Goal: Transaction & Acquisition: Book appointment/travel/reservation

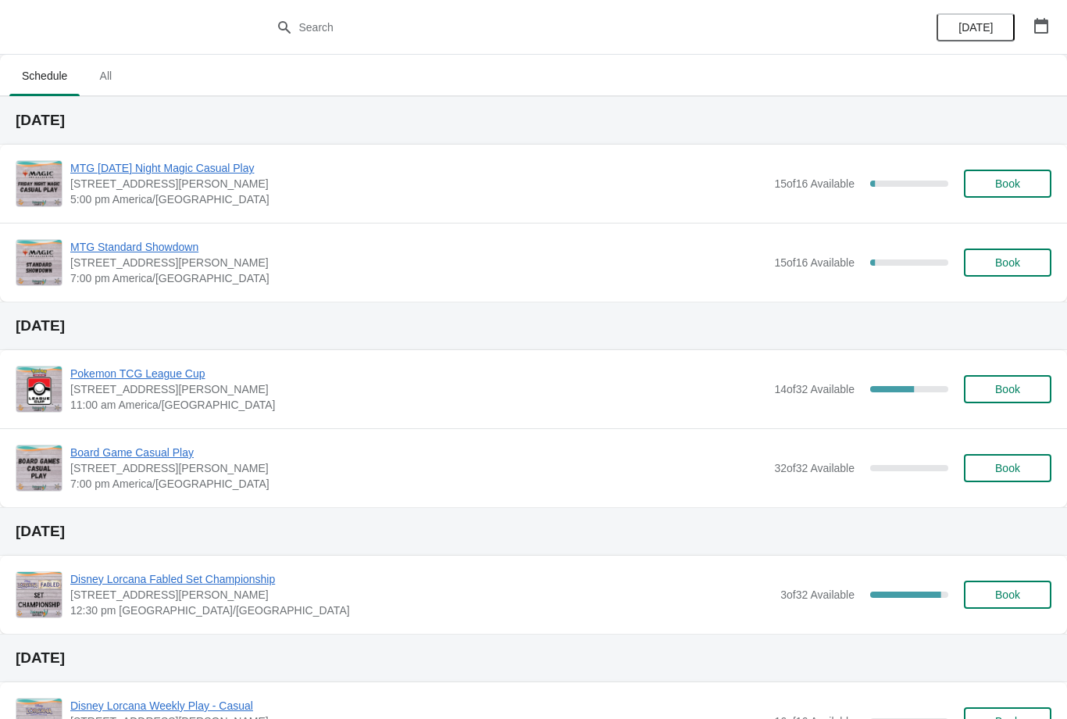
click at [1003, 180] on span "Book" at bounding box center [1007, 183] width 25 height 12
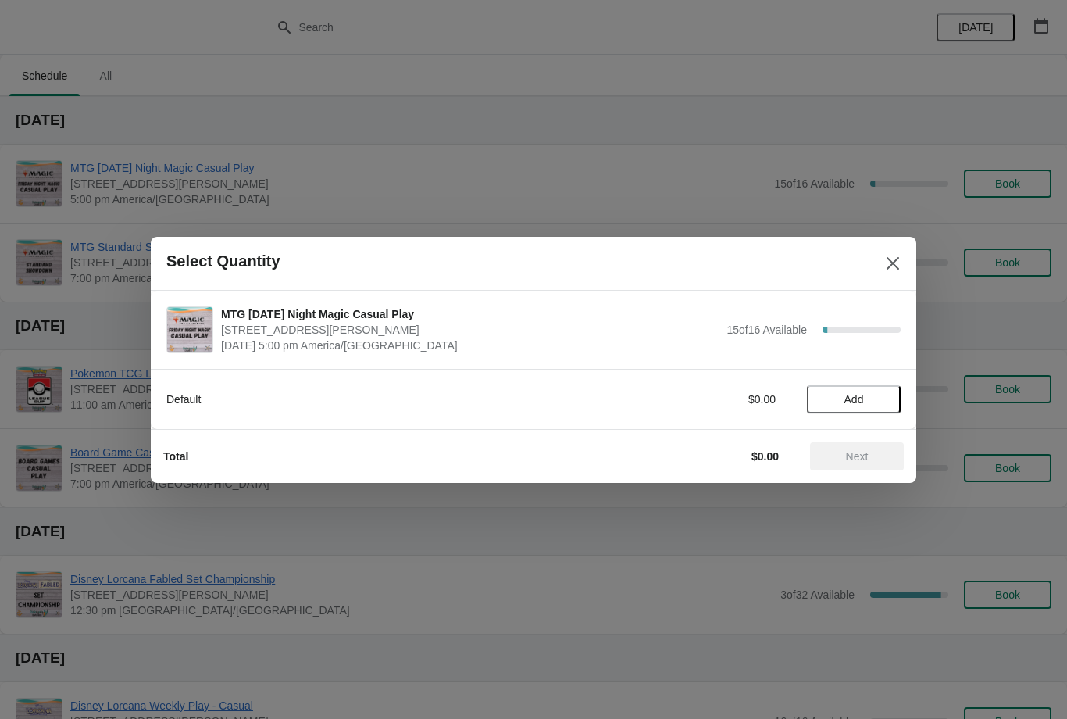
click at [869, 409] on button "Add" at bounding box center [854, 399] width 94 height 28
click at [856, 459] on span "Next" at bounding box center [857, 456] width 23 height 12
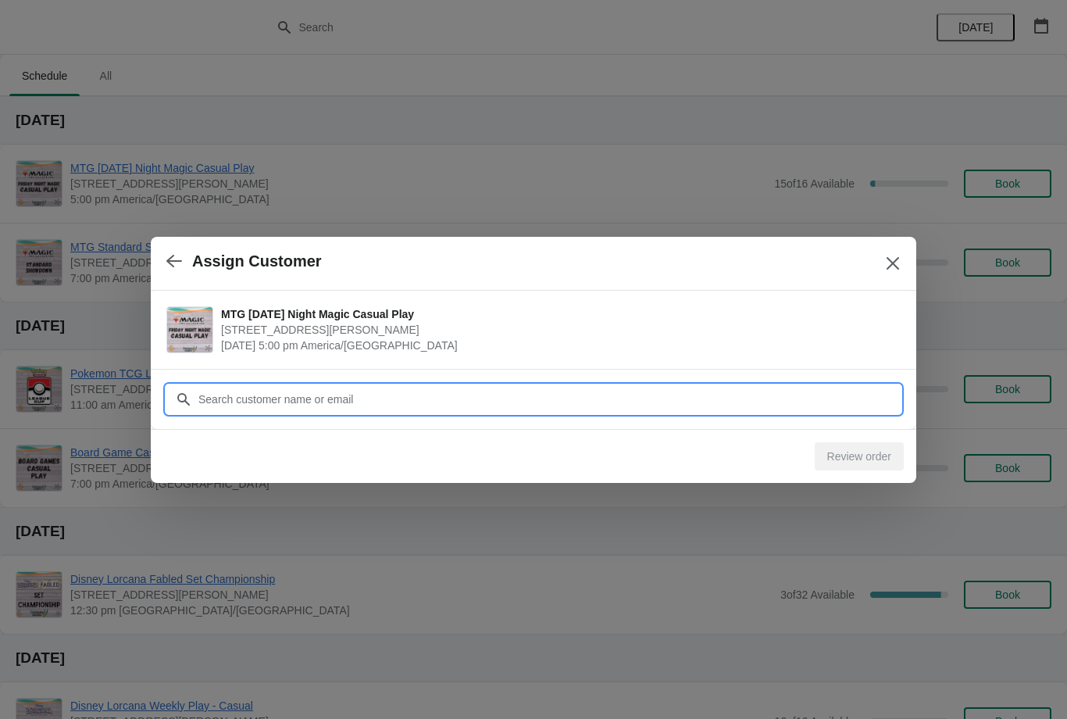
click at [445, 397] on input "Customer" at bounding box center [549, 399] width 703 height 28
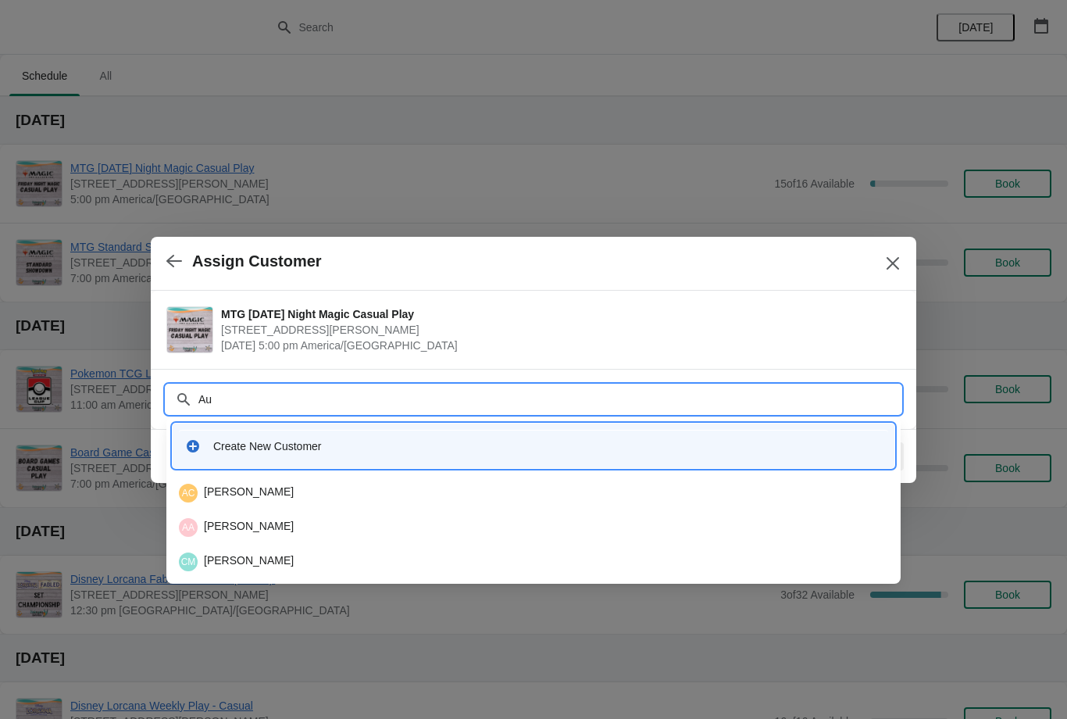
type input "Aus"
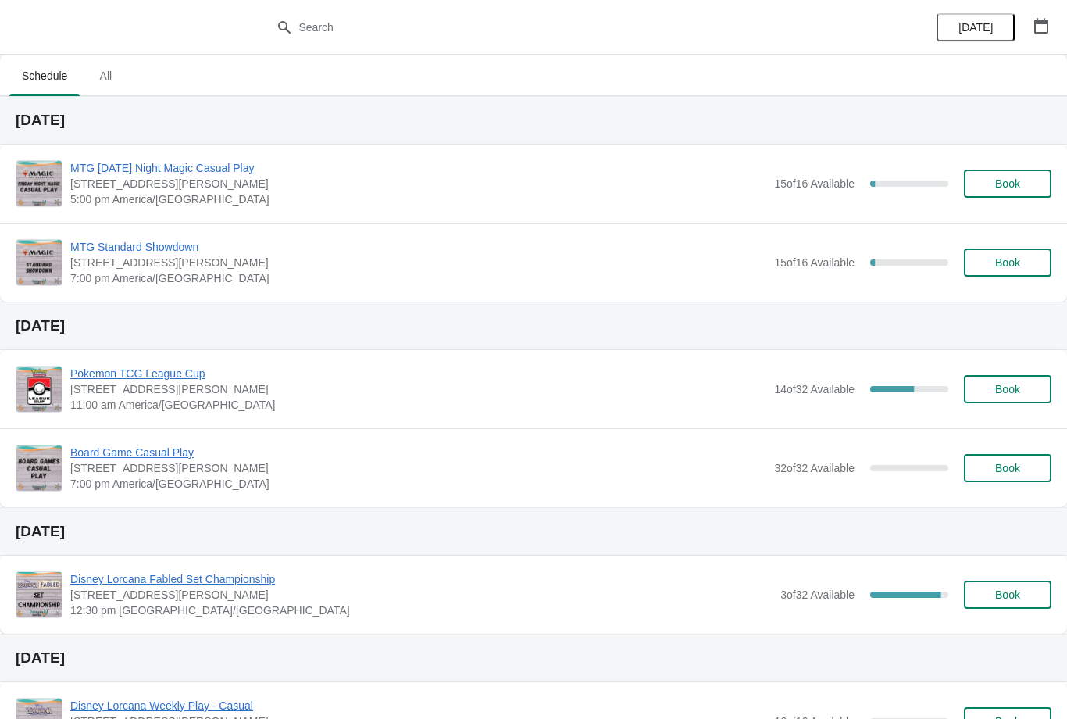
click at [1018, 171] on button "Book" at bounding box center [1007, 184] width 87 height 28
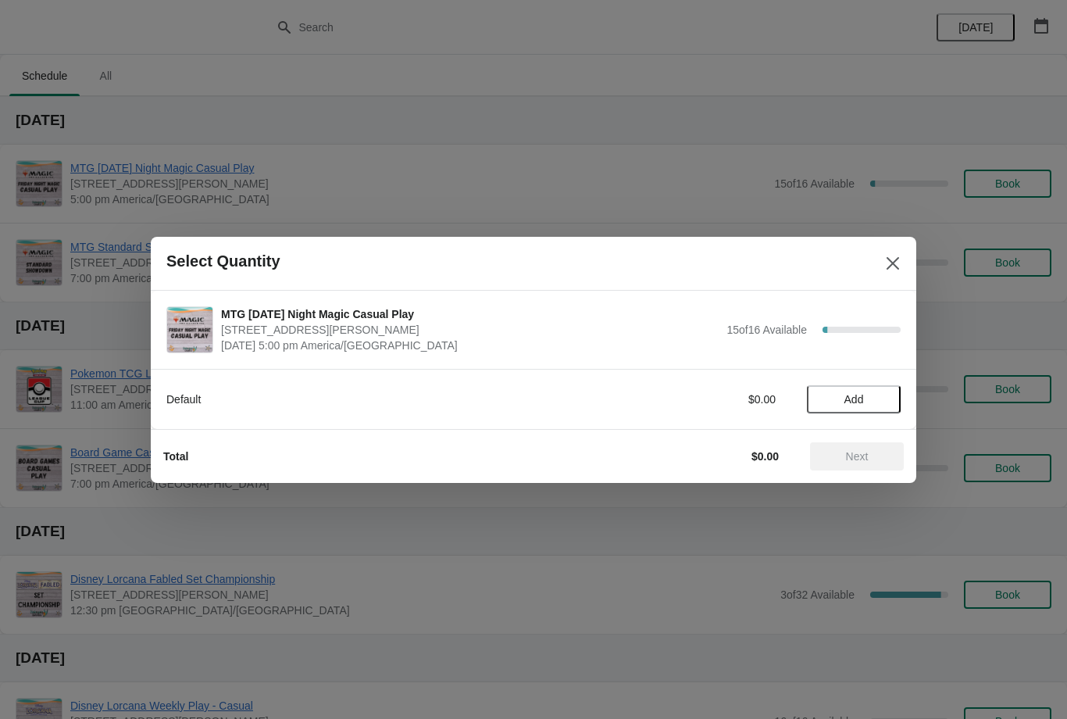
click at [861, 395] on span "Add" at bounding box center [854, 399] width 20 height 12
click at [862, 453] on span "Next" at bounding box center [857, 456] width 23 height 12
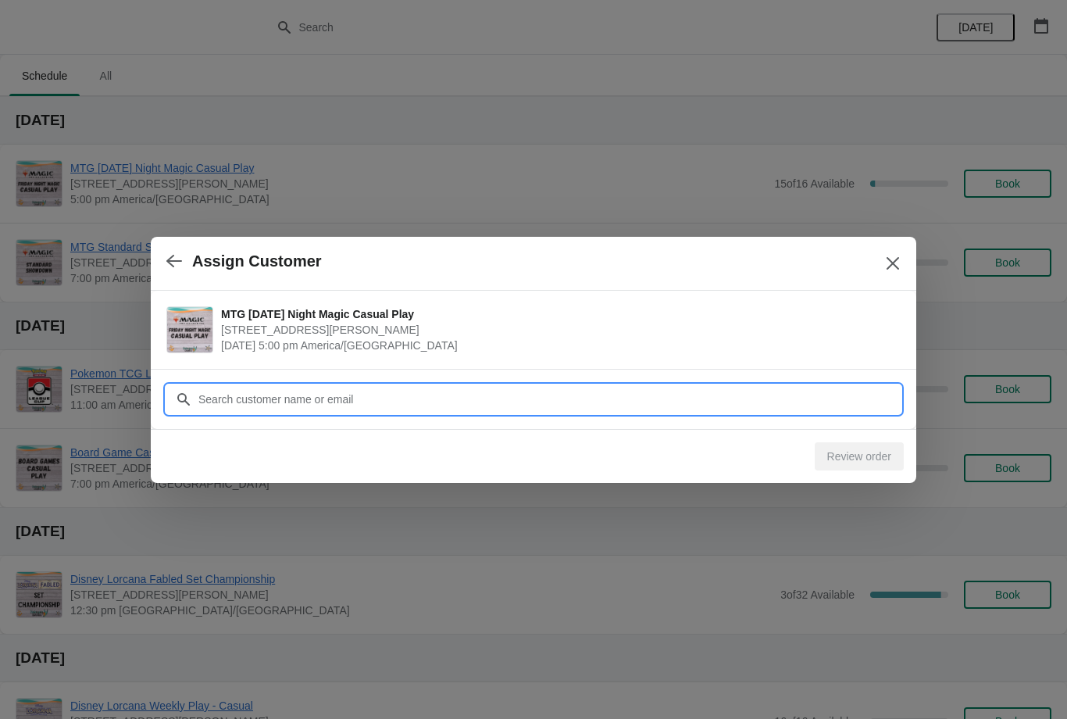
click at [376, 386] on input "Customer" at bounding box center [549, 399] width 703 height 28
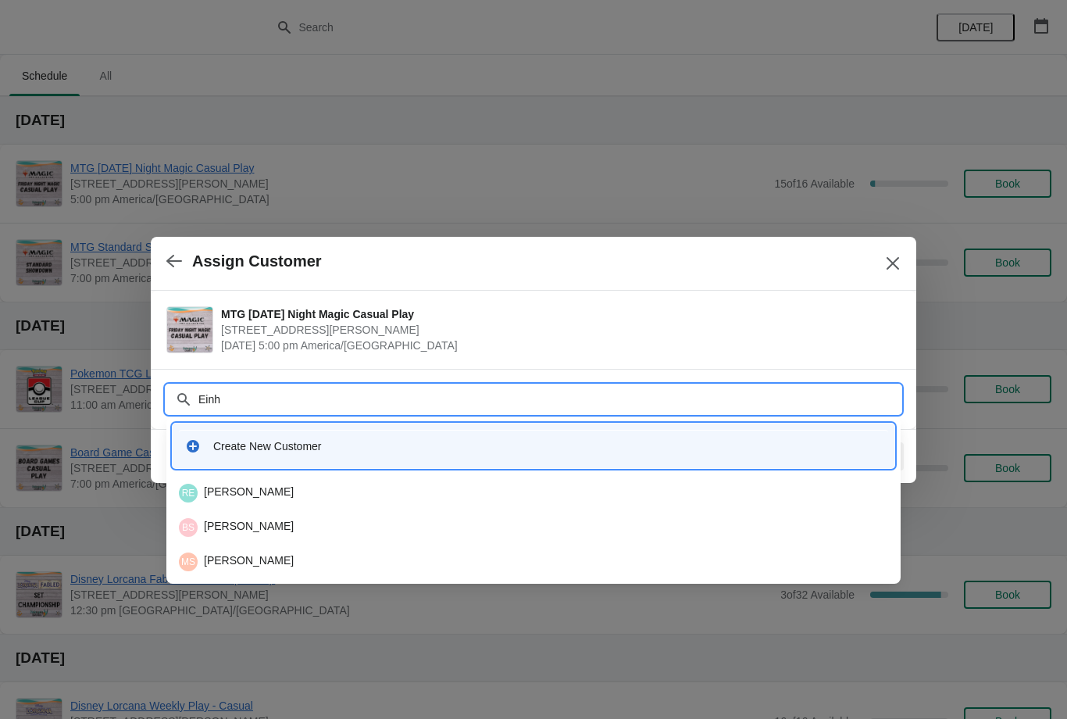
type input "Einho"
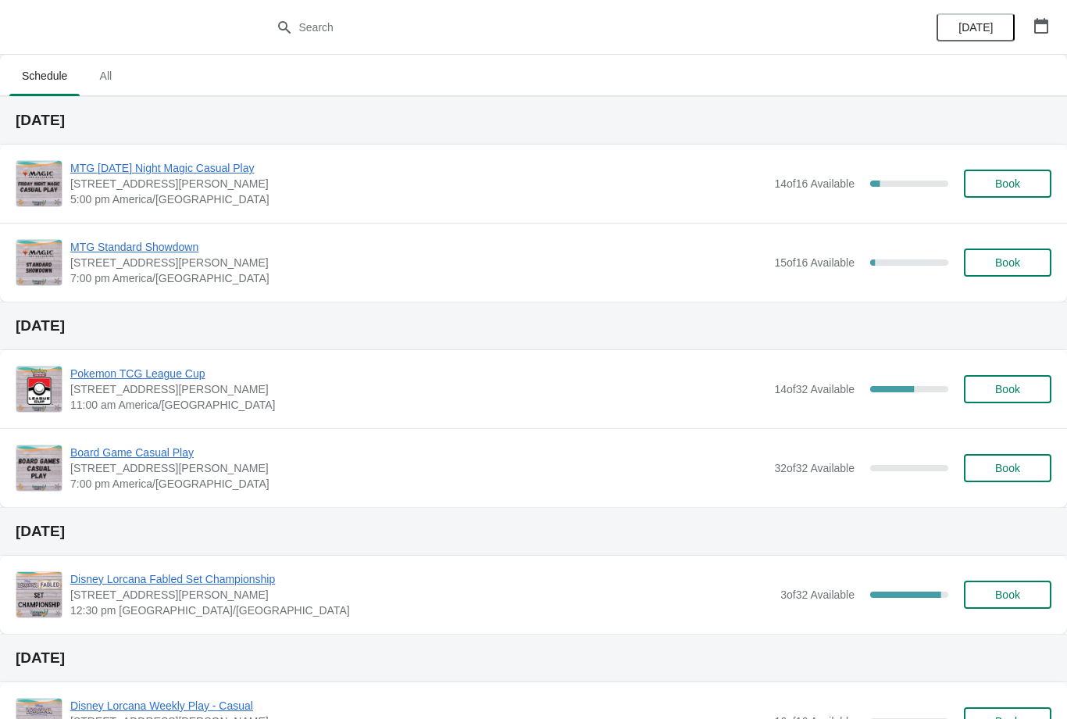
click at [998, 184] on span "Book" at bounding box center [1007, 183] width 25 height 12
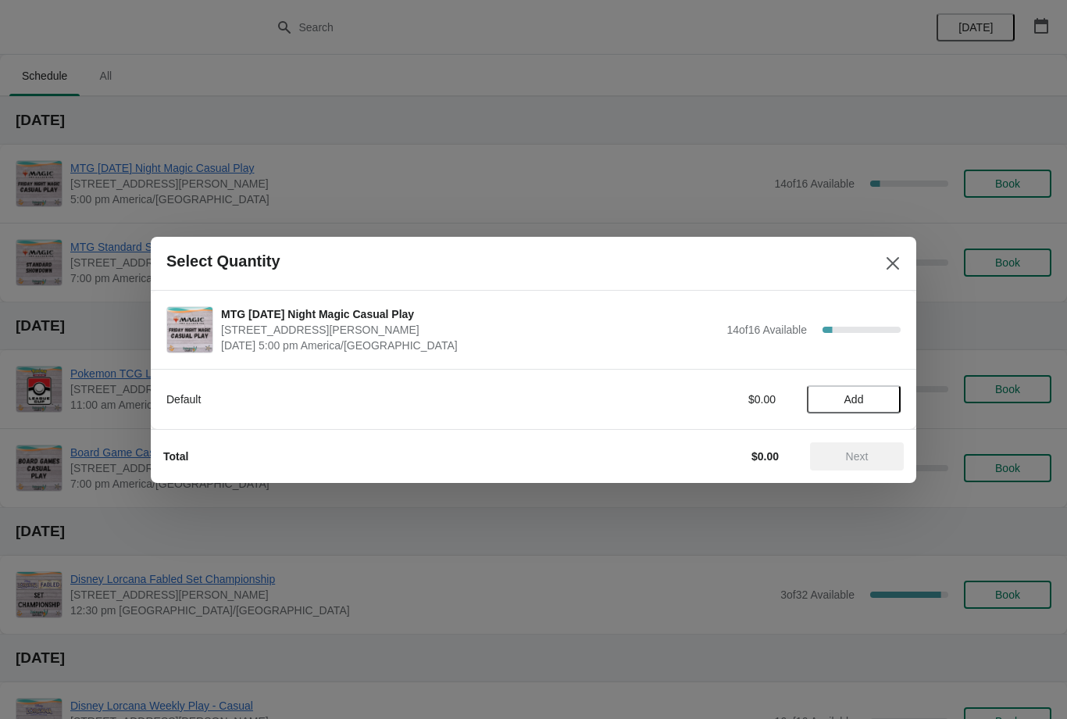
click at [868, 404] on span "Add" at bounding box center [854, 399] width 66 height 12
click at [865, 456] on span "Next" at bounding box center [857, 456] width 23 height 12
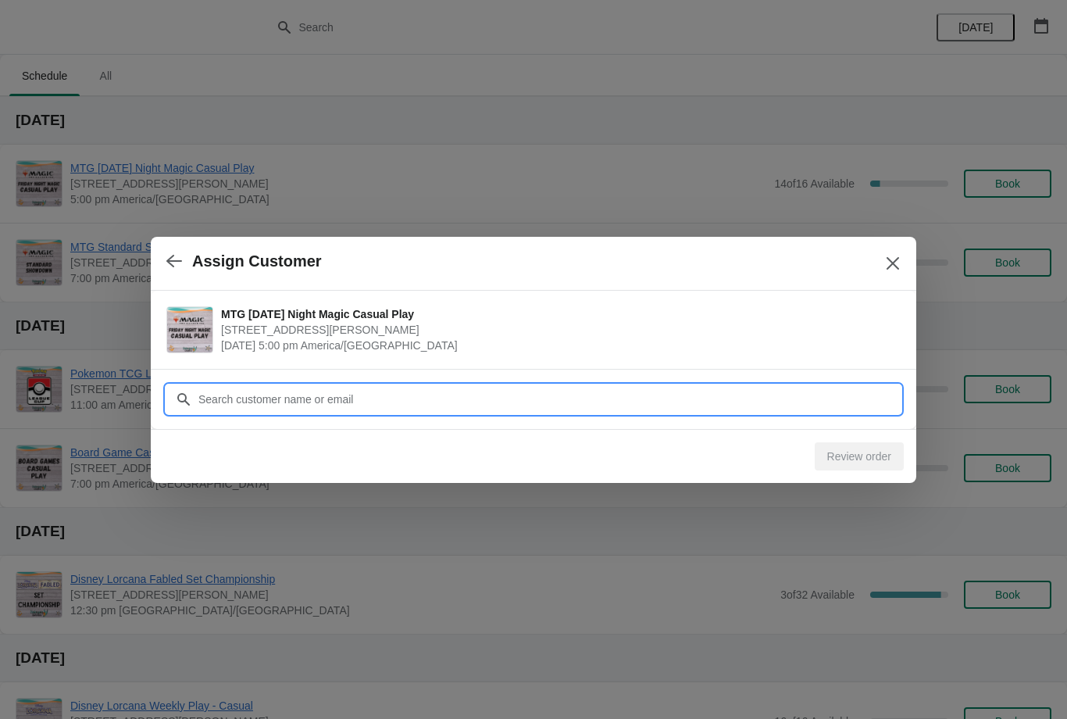
click at [322, 398] on input "Customer" at bounding box center [549, 399] width 703 height 28
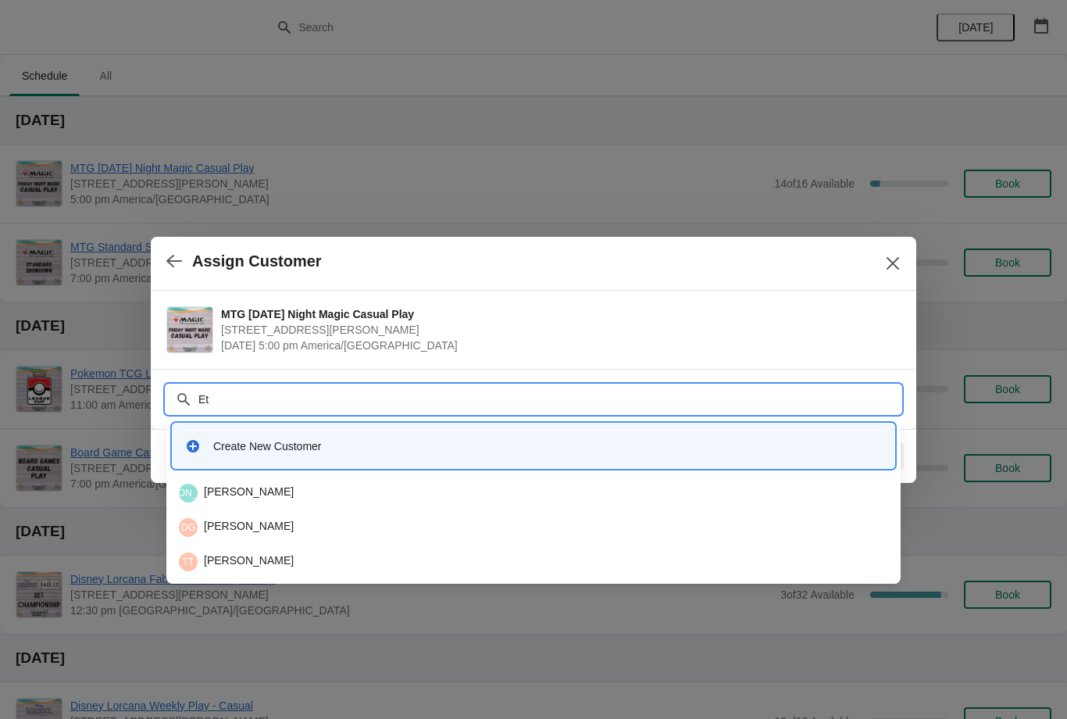
type input "Eth"
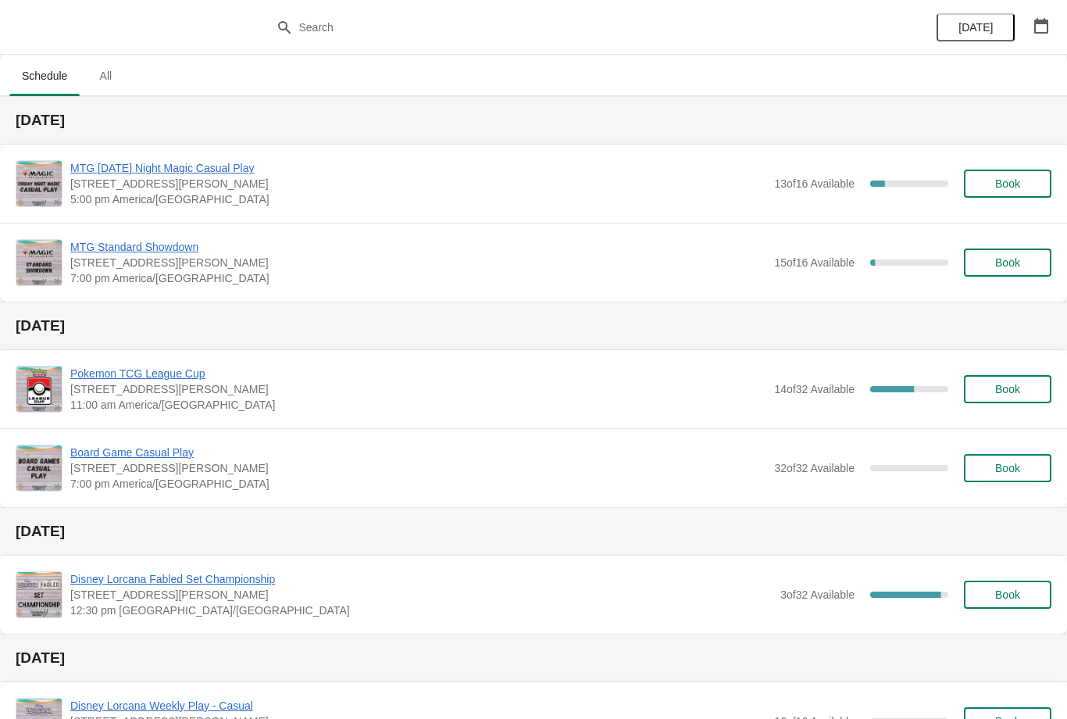
click at [1010, 176] on button "Book" at bounding box center [1007, 184] width 87 height 28
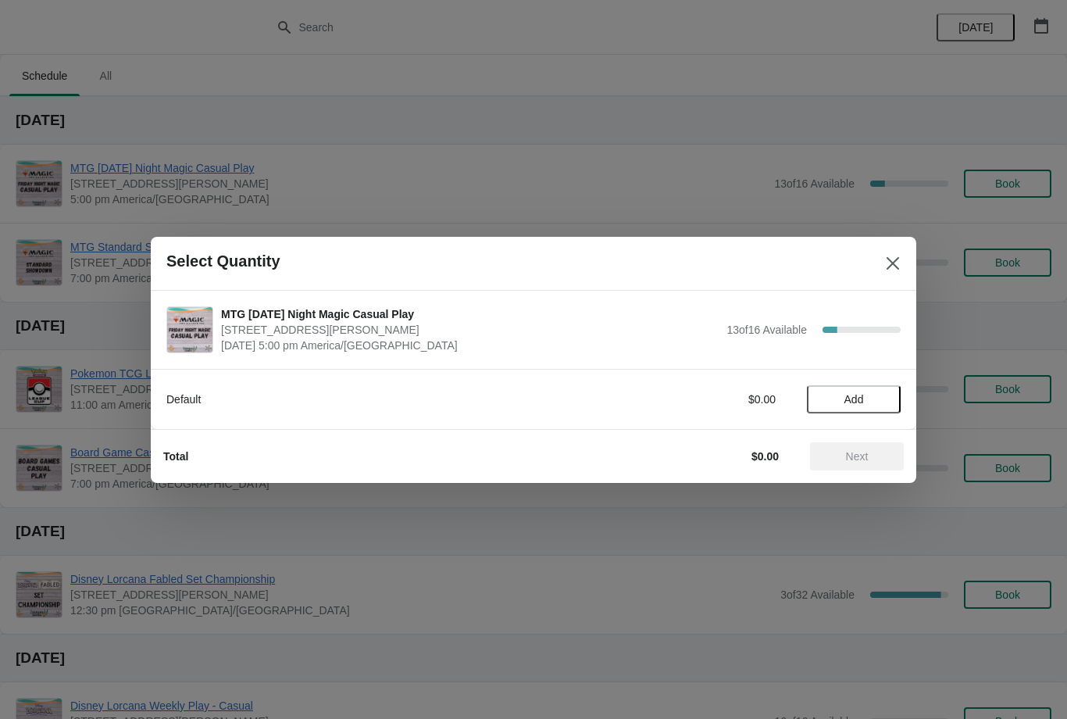
click at [868, 394] on span "Add" at bounding box center [854, 399] width 66 height 12
click at [862, 450] on span "Next" at bounding box center [857, 456] width 23 height 12
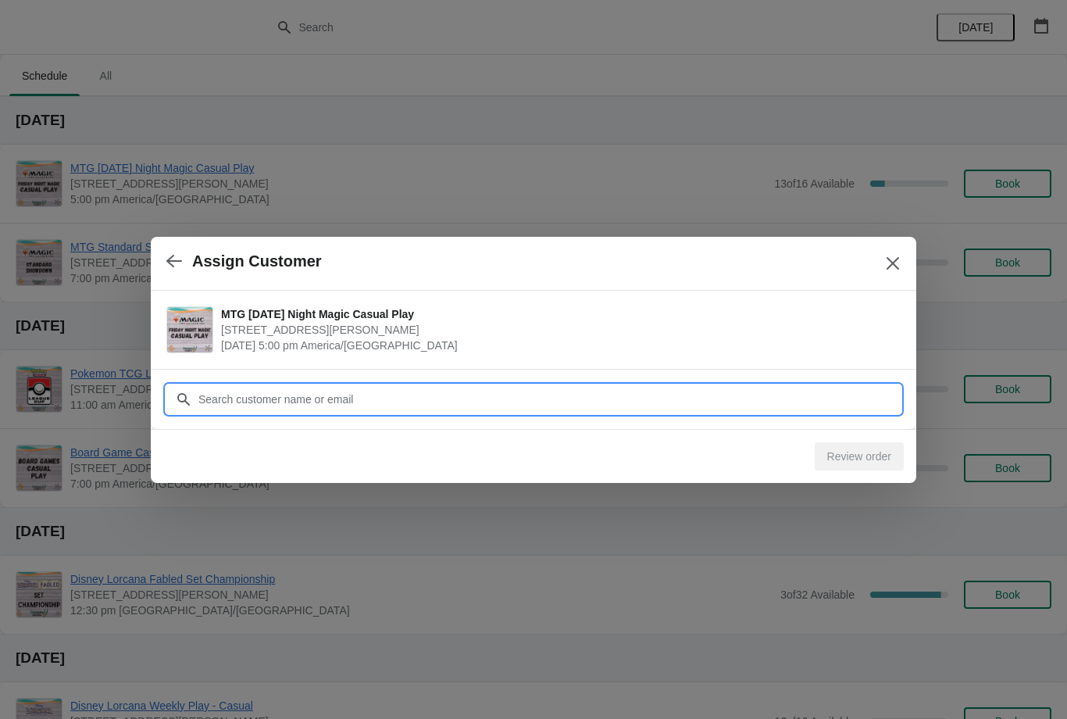
click at [519, 391] on input "Customer" at bounding box center [549, 399] width 703 height 28
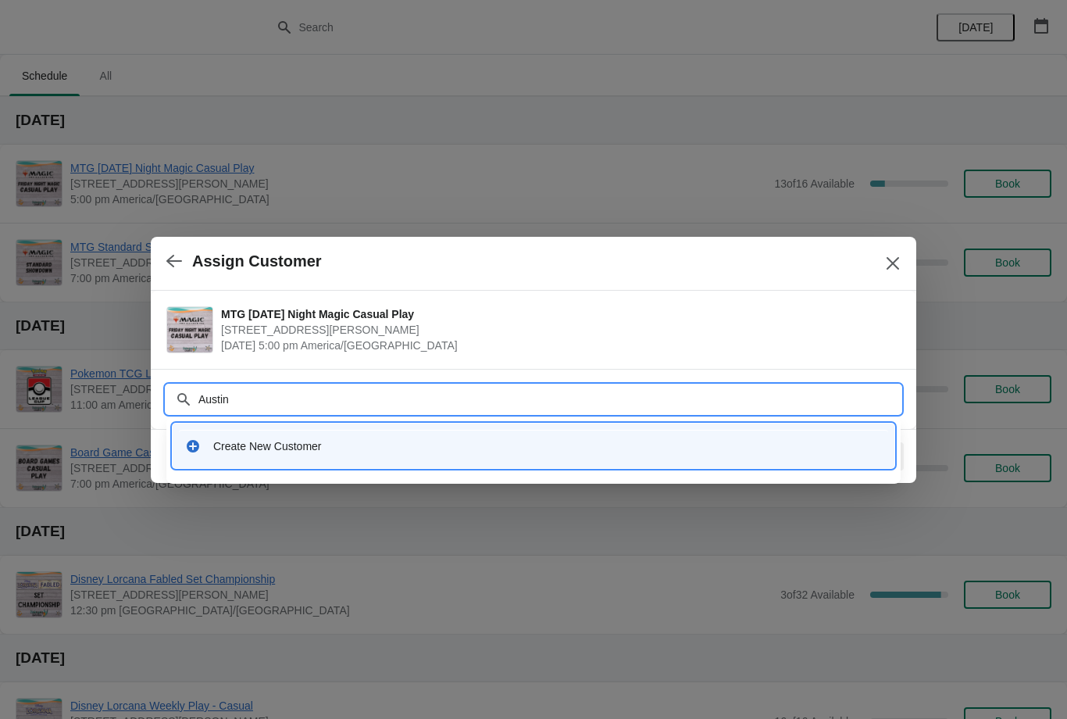
type input "Austin"
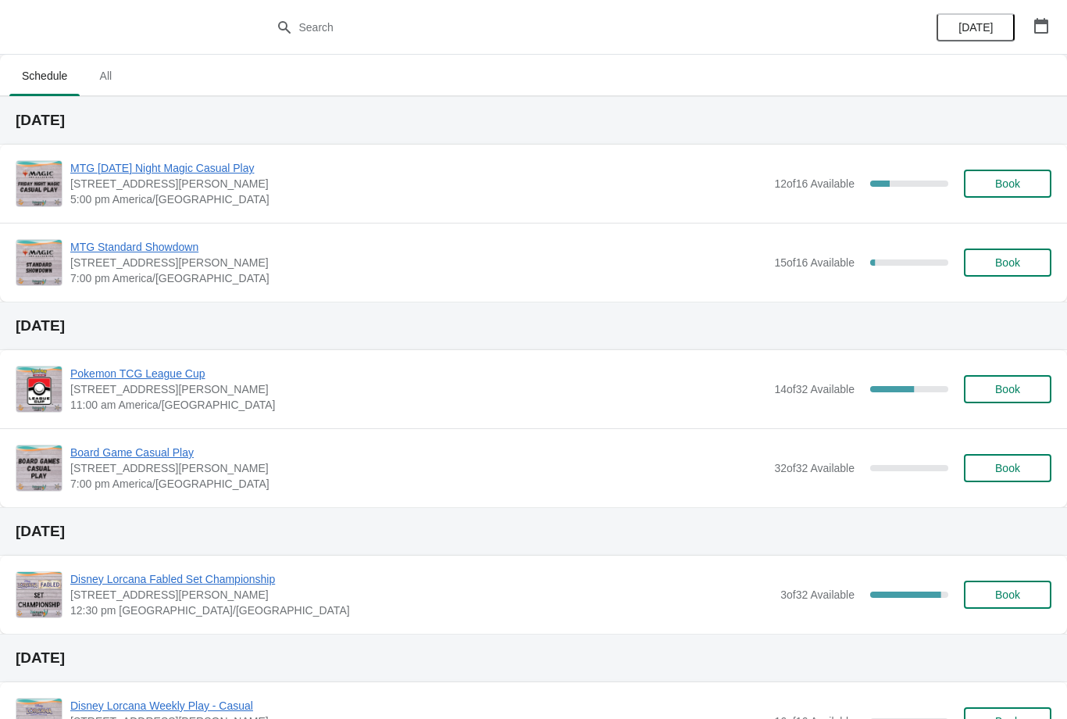
click at [1009, 182] on span "Book" at bounding box center [1007, 183] width 25 height 12
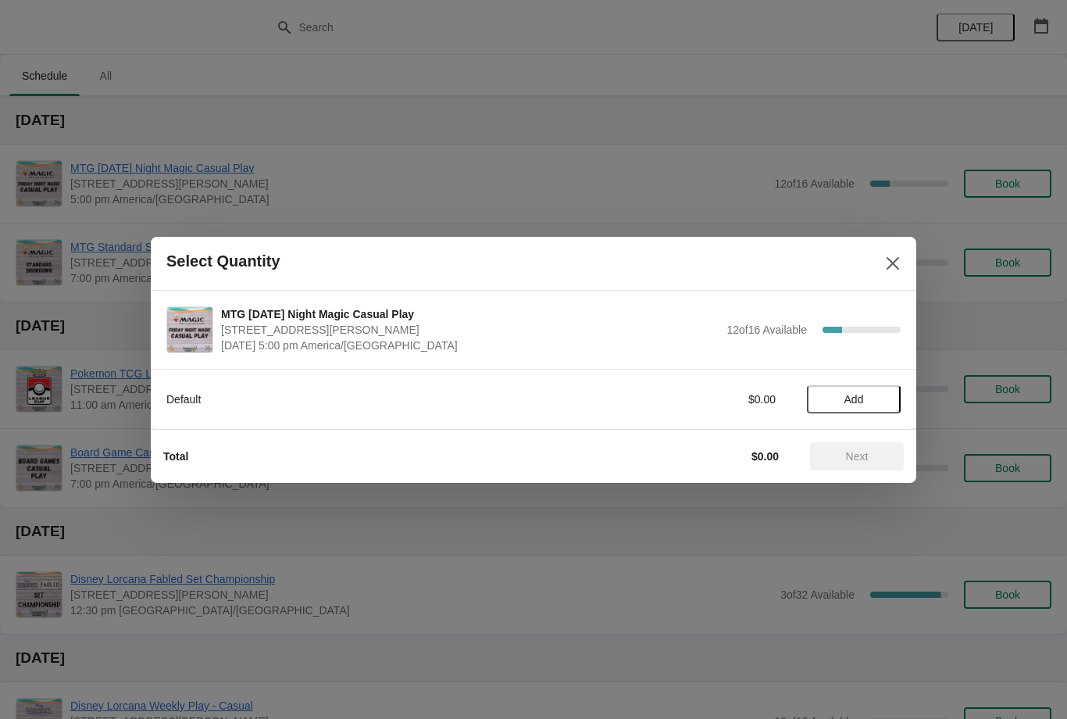
click at [856, 400] on span "Add" at bounding box center [854, 399] width 20 height 12
click at [865, 454] on span "Next" at bounding box center [857, 456] width 23 height 12
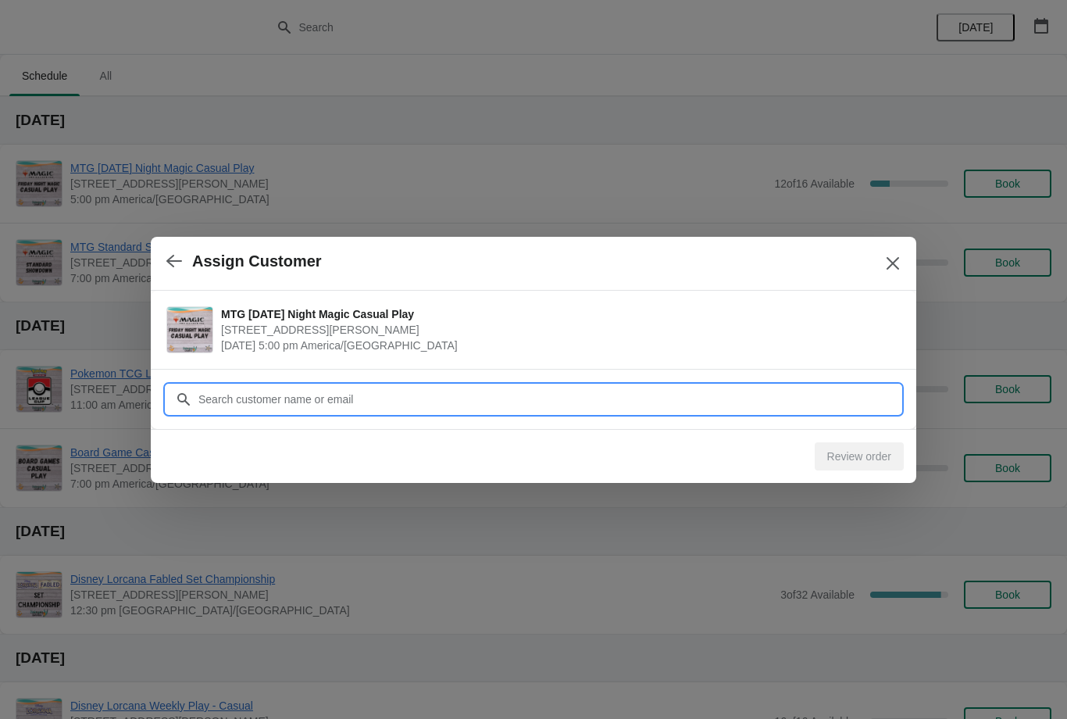
click at [494, 398] on input "Customer" at bounding box center [549, 399] width 703 height 28
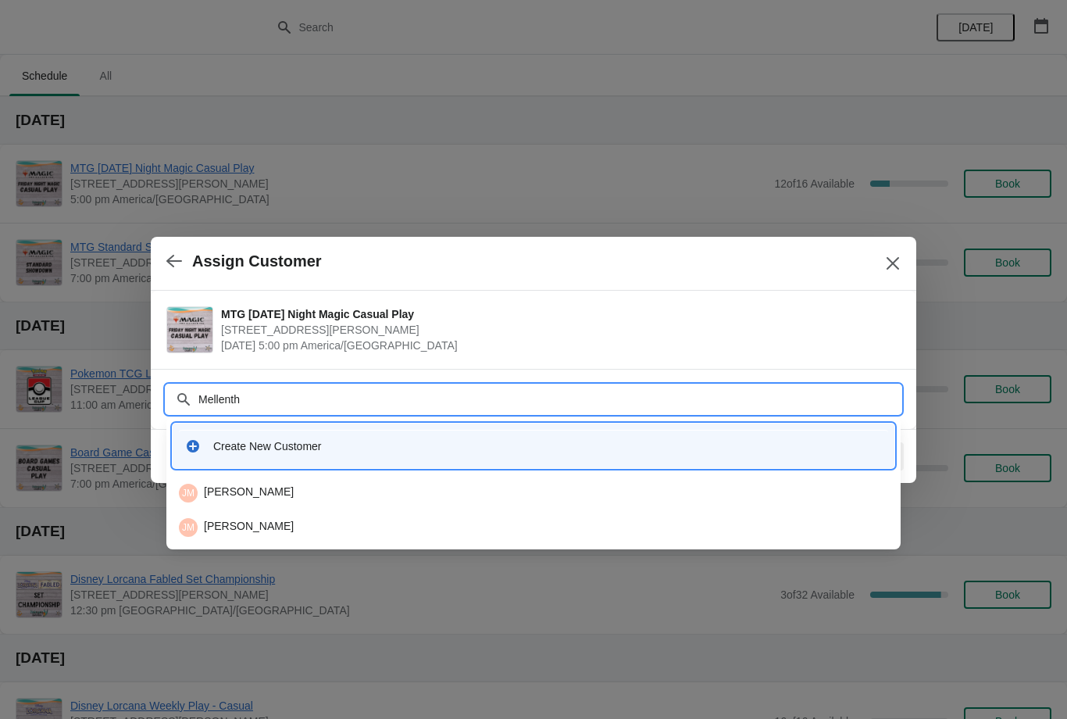
type input "Mellenthi"
